Goal: Task Accomplishment & Management: Manage account settings

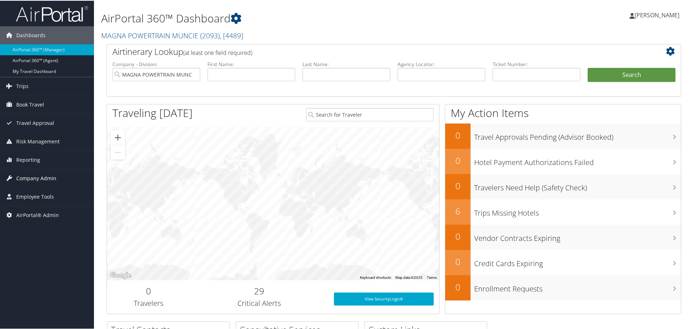
click at [37, 178] on span "Company Admin" at bounding box center [36, 178] width 40 height 18
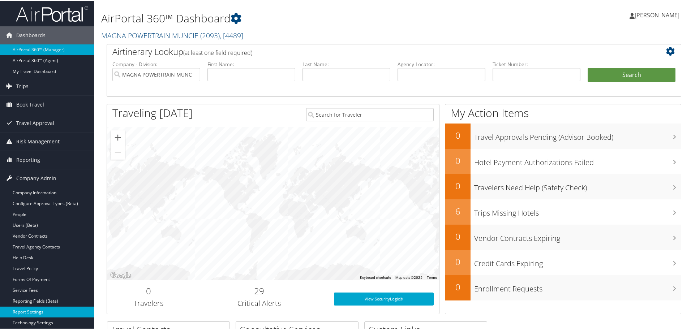
click at [37, 313] on link "Report Settings" at bounding box center [47, 311] width 94 height 11
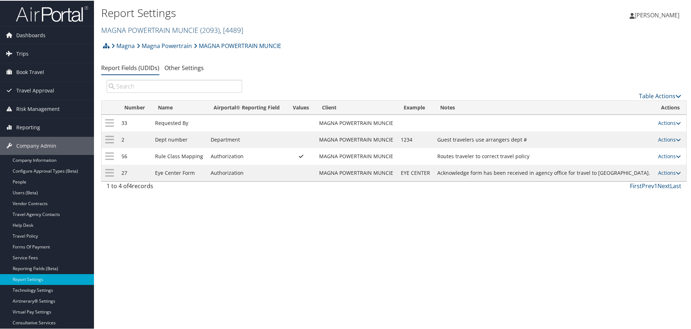
click at [163, 26] on link "MAGNA POWERTRAIN MUNCIE ( 2093 ) , [ 4489 ]" at bounding box center [172, 30] width 142 height 10
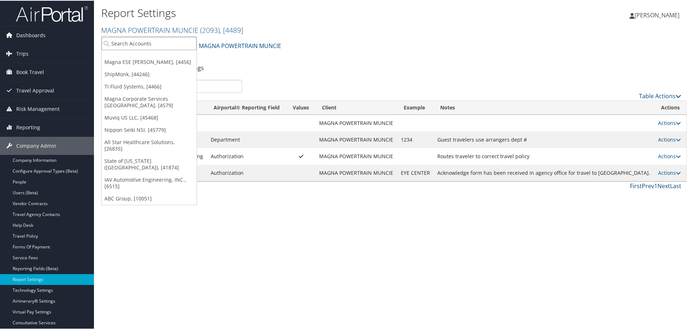
click at [146, 44] on input "search" at bounding box center [149, 42] width 95 height 13
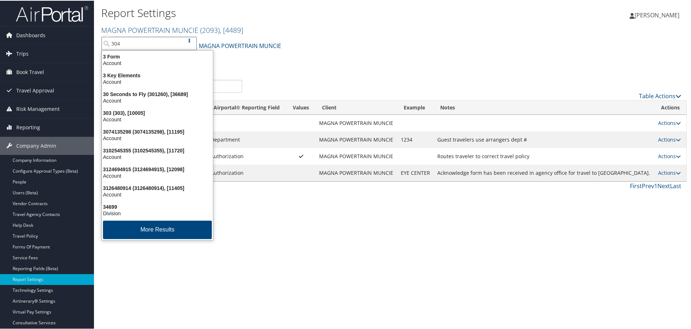
type input "3046"
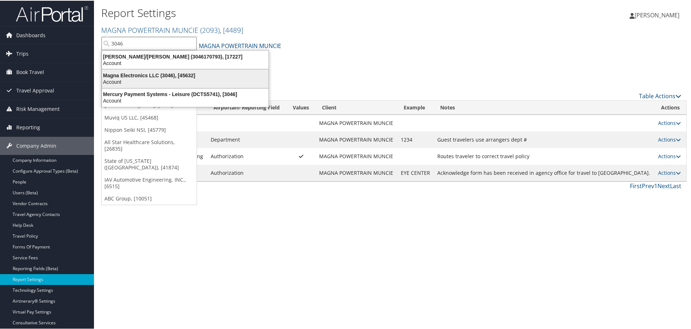
click at [147, 74] on div "Magna Electronics LLC (3046), [45632]" at bounding box center [185, 75] width 175 height 7
